Goal: Check status: Check status

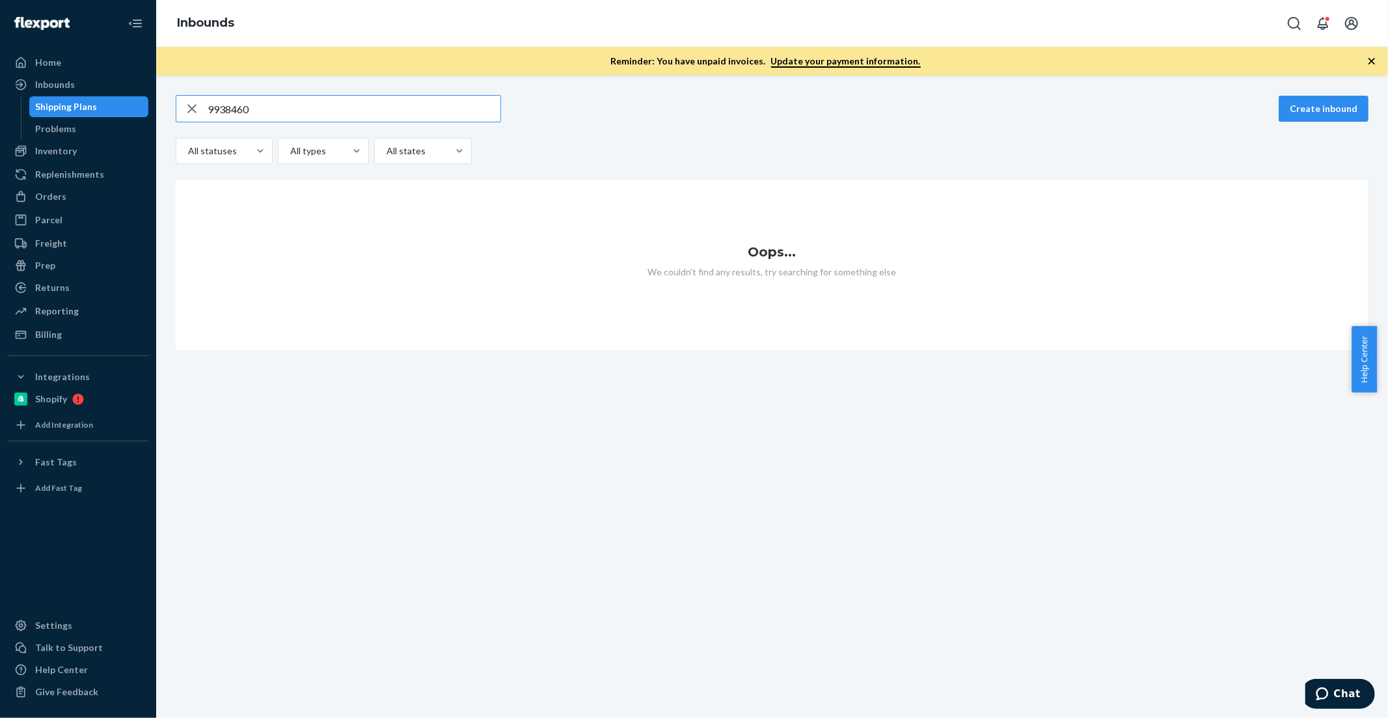
drag, startPoint x: 249, startPoint y: 107, endPoint x: -94, endPoint y: 59, distance: 345.5
click at [0, 59] on html "Home Inbounds Shipping Plans Problems Inventory Products Branded Packaging Repl…" at bounding box center [694, 359] width 1388 height 718
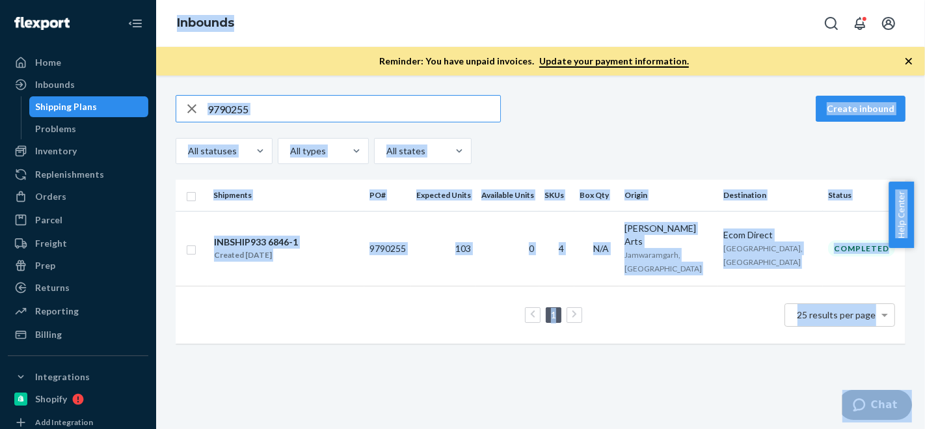
click at [293, 109] on input "9790255" at bounding box center [354, 109] width 293 height 26
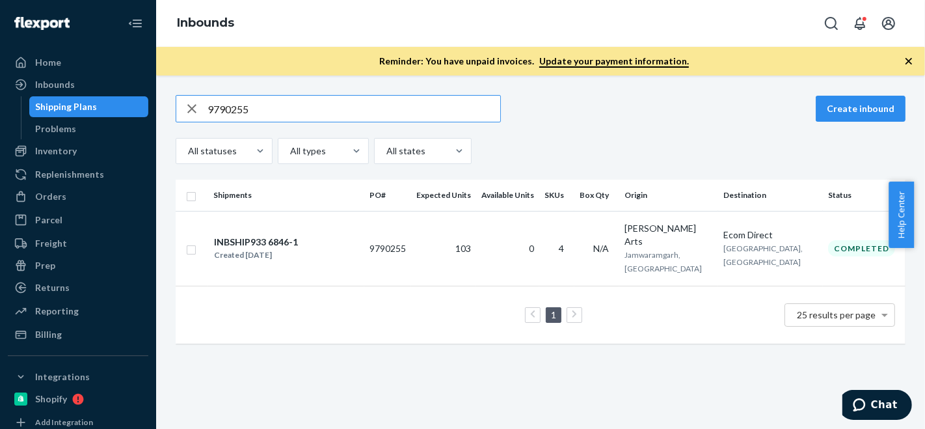
click at [293, 109] on input "9790255" at bounding box center [354, 109] width 293 height 26
paste input "808039-DTC"
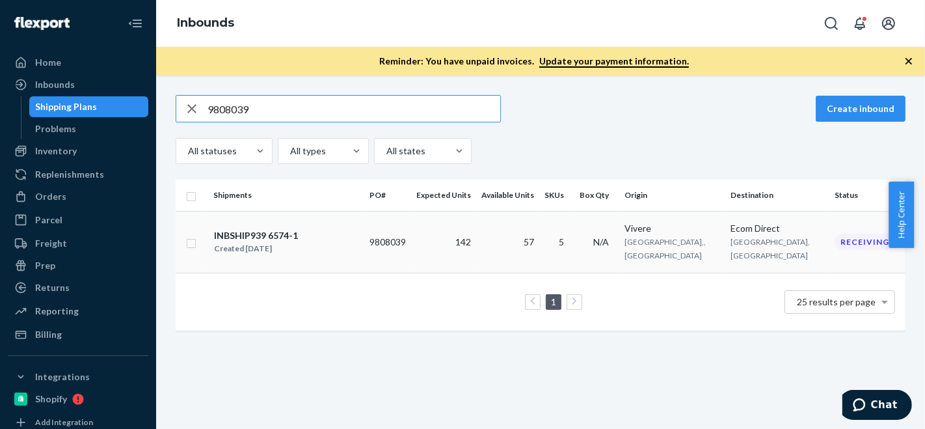
type input "9808039"
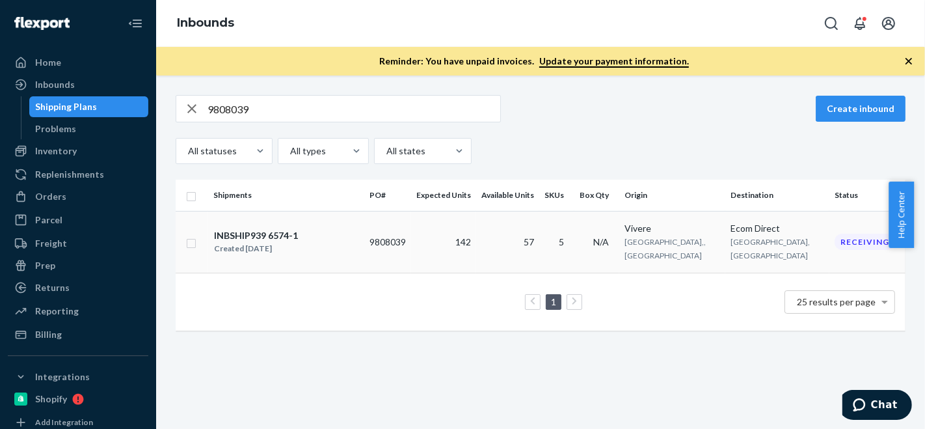
click at [536, 235] on td "57" at bounding box center [507, 242] width 63 height 62
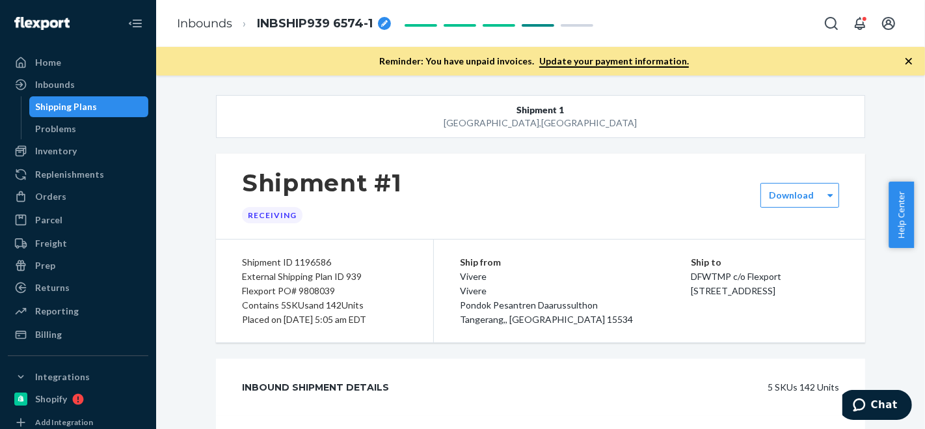
scroll to position [818, 0]
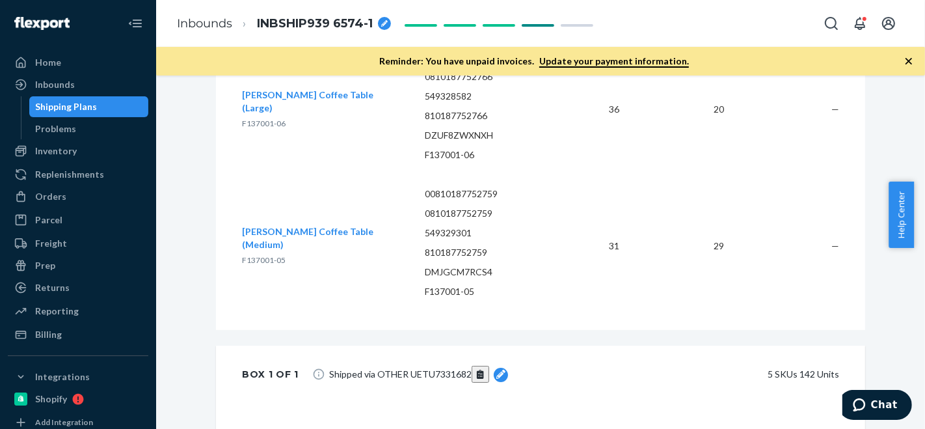
click at [524, 161] on td "00810187752766 0810187752766 549328582 810187752766 DZUF8ZWXNXH F137001-06" at bounding box center [489, 109] width 150 height 137
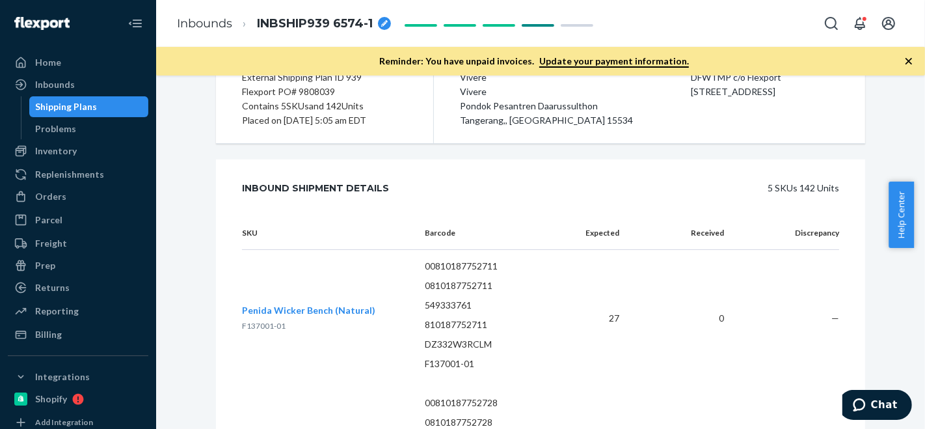
scroll to position [0, 0]
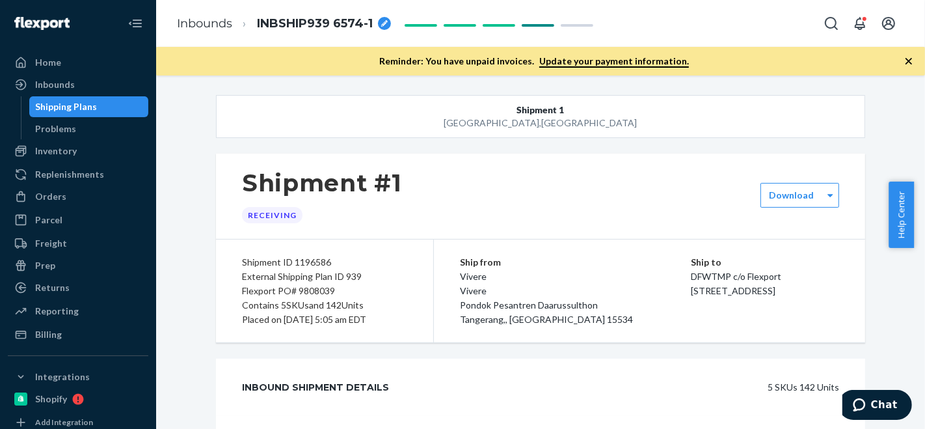
click at [311, 290] on div "Flexport PO# 9808039" at bounding box center [324, 291] width 165 height 14
copy div "9808039"
click at [452, 171] on div "Shipment #1 Receiving" at bounding box center [540, 196] width 649 height 85
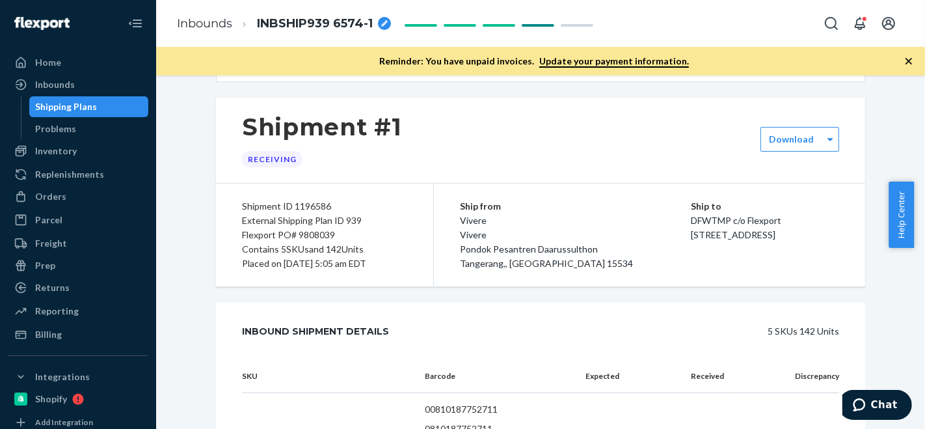
scroll to position [53, 0]
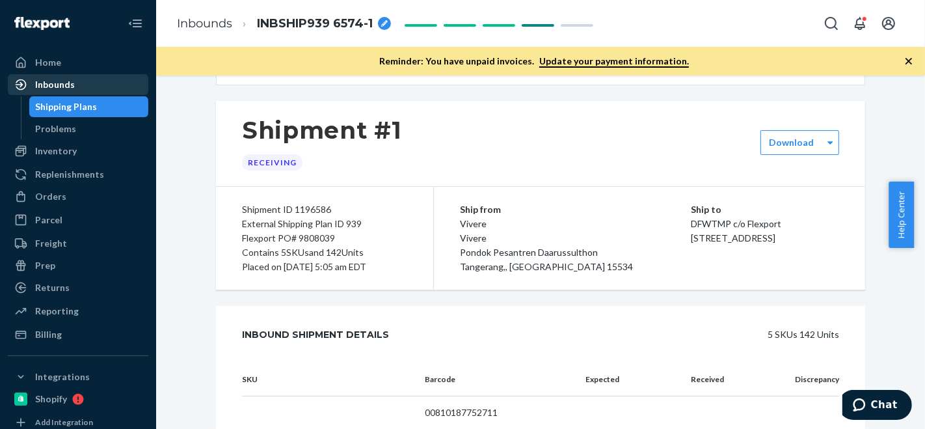
click at [68, 88] on div "Inbounds" at bounding box center [55, 84] width 40 height 13
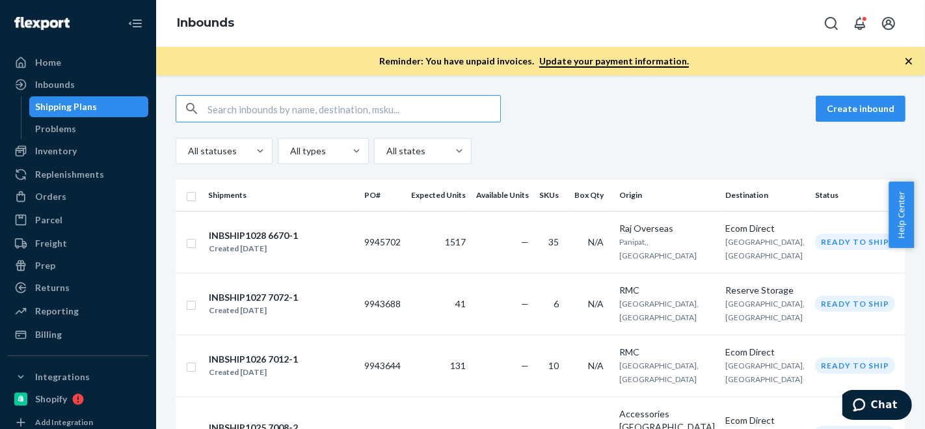
click at [284, 107] on input "text" at bounding box center [354, 109] width 293 height 26
paste input "9883240"
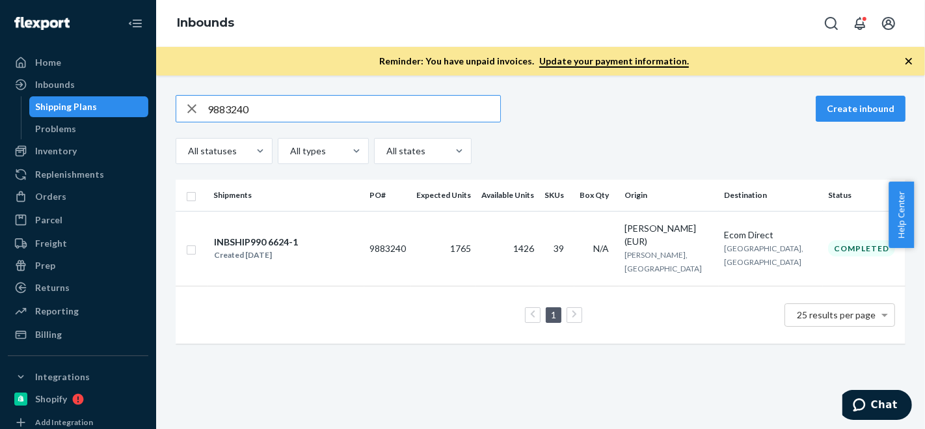
type input "9883240"
